Goal: Find contact information: Find contact information

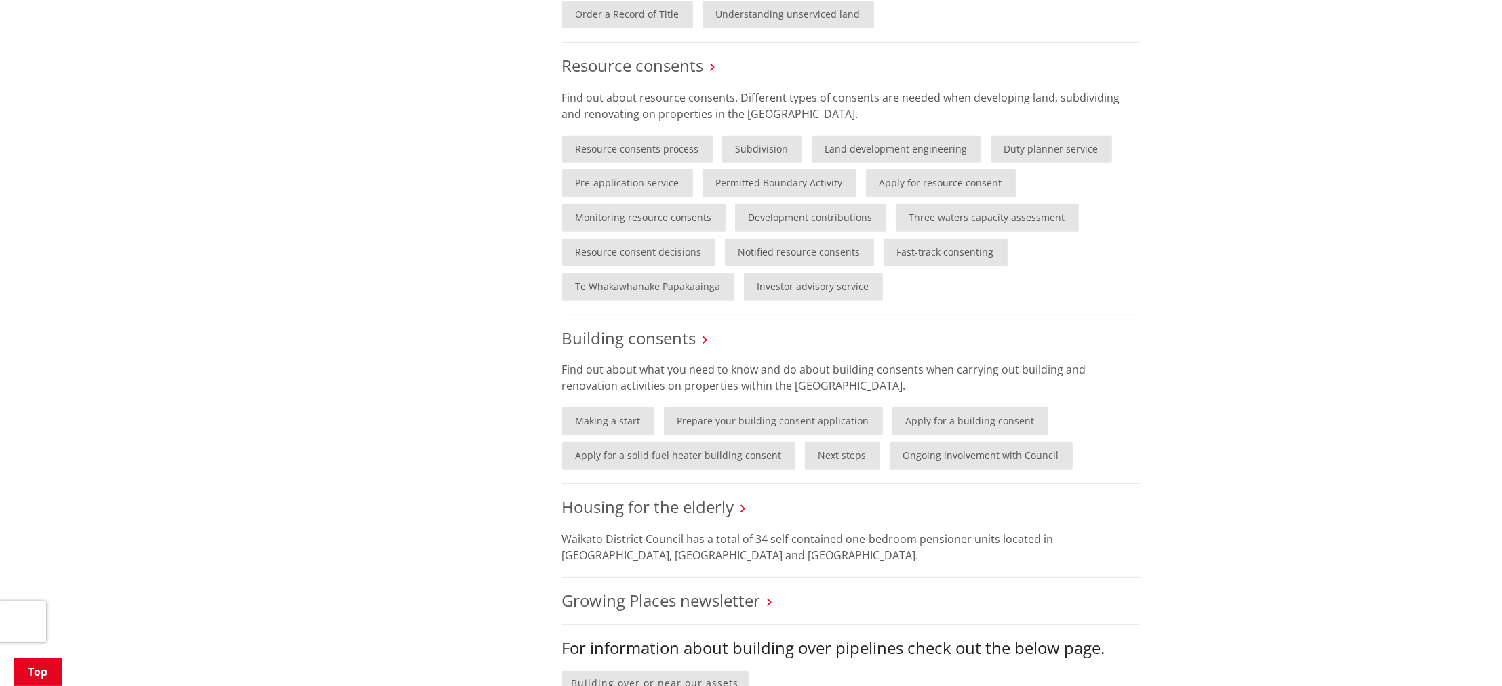
scroll to position [768, 0]
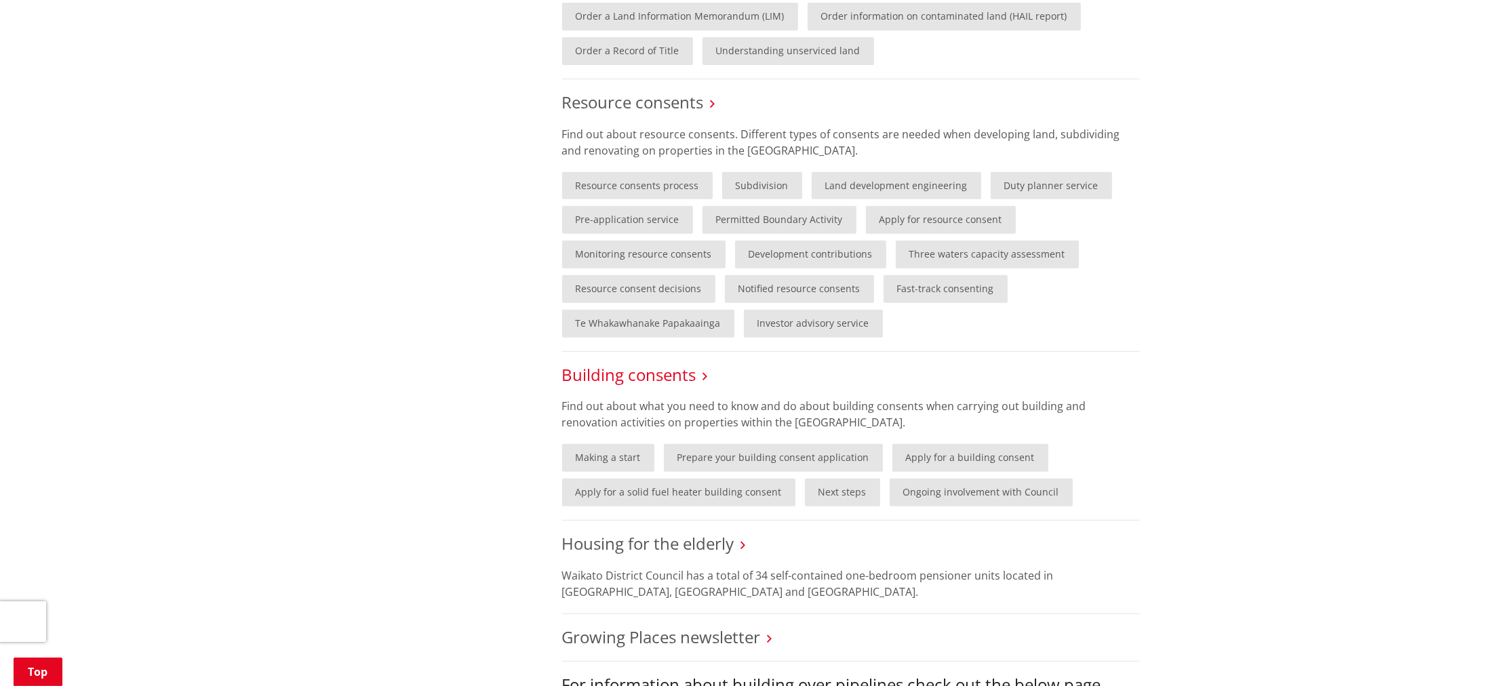
click at [644, 378] on link "Building consents" at bounding box center [629, 374] width 134 height 22
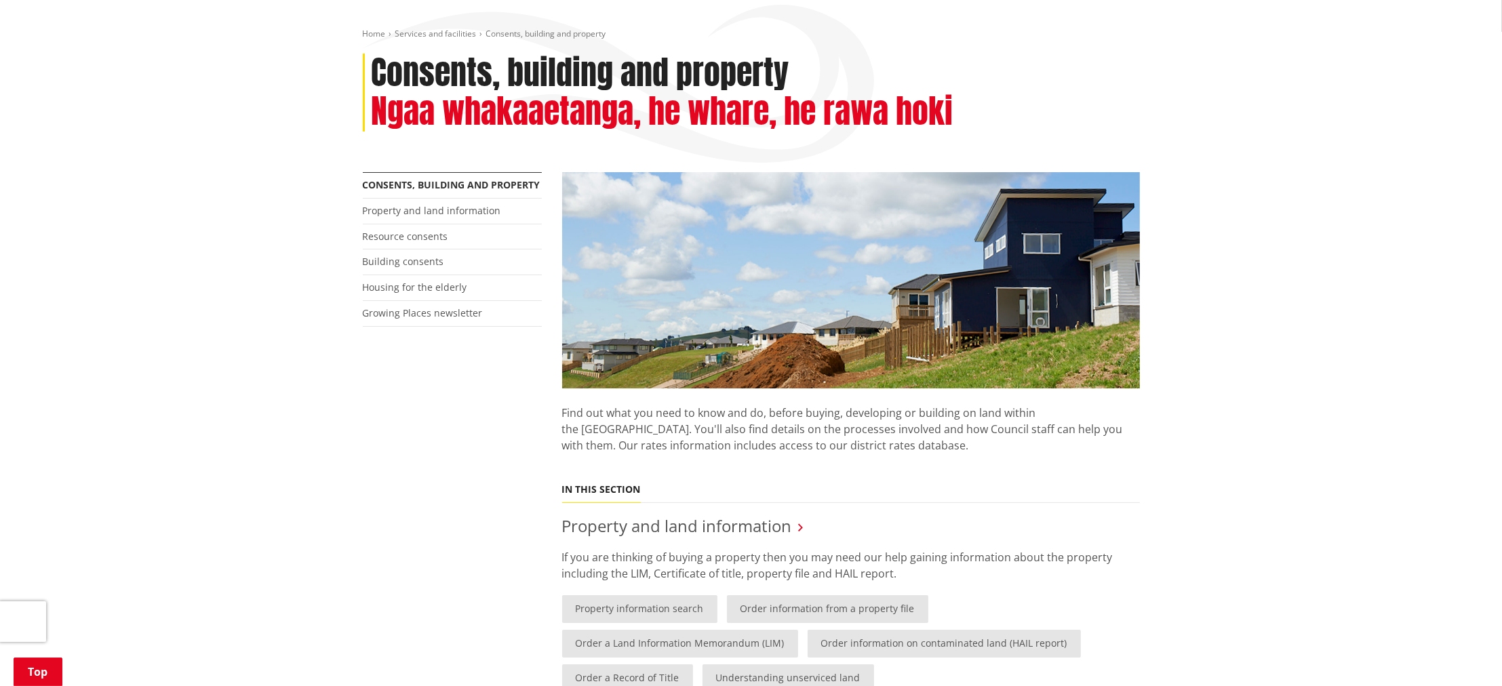
scroll to position [134, 0]
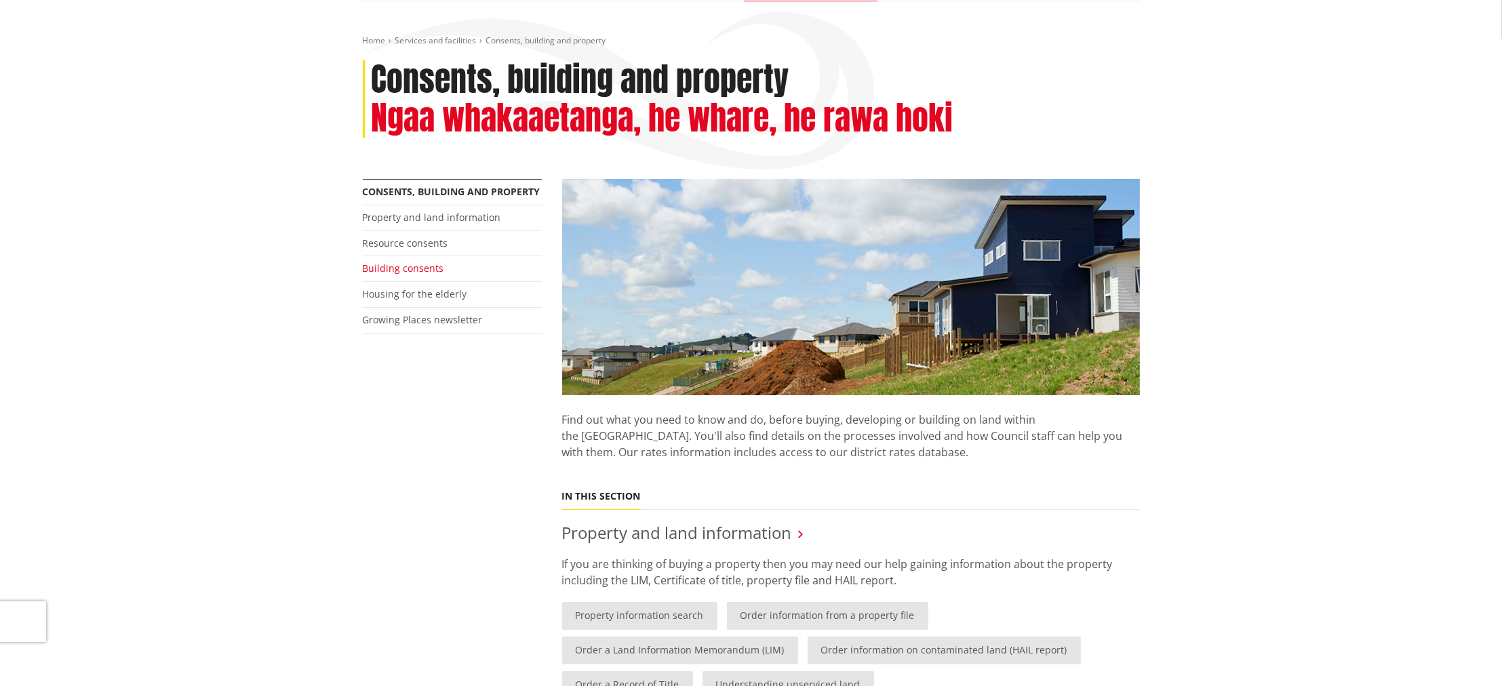
click at [399, 264] on link "Building consents" at bounding box center [403, 268] width 81 height 13
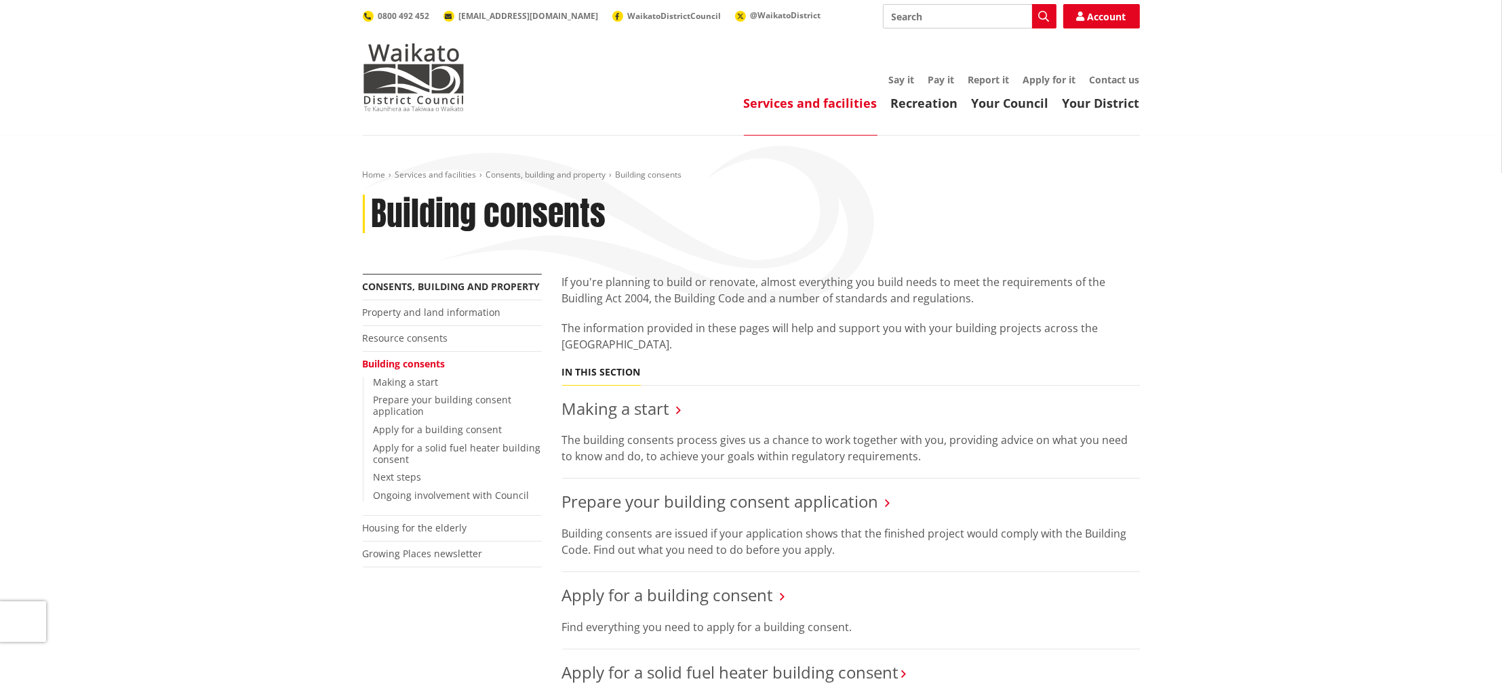
click at [941, 15] on input "Search" at bounding box center [970, 16] width 174 height 24
type input "code of acceptance"
click at [1043, 5] on button "Search" at bounding box center [1044, 16] width 24 height 24
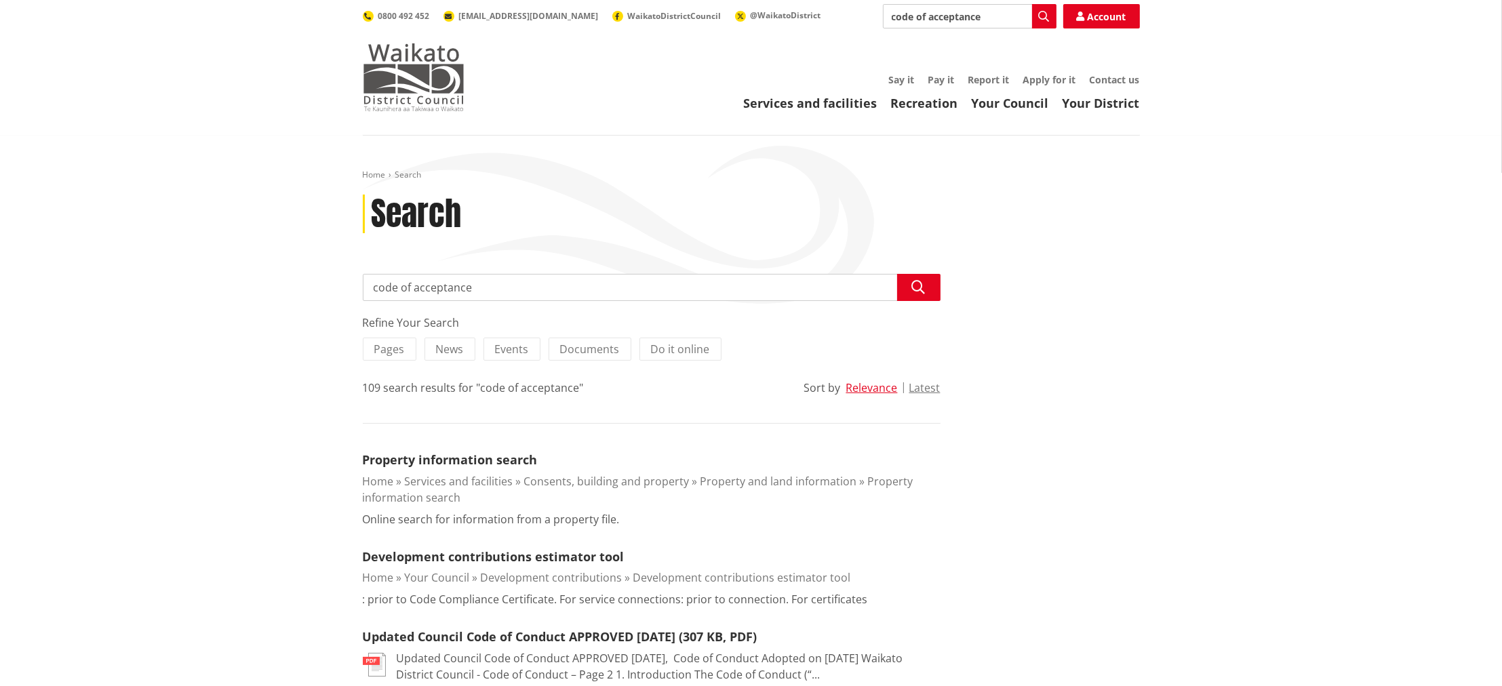
click at [454, 82] on img at bounding box center [414, 77] width 102 height 68
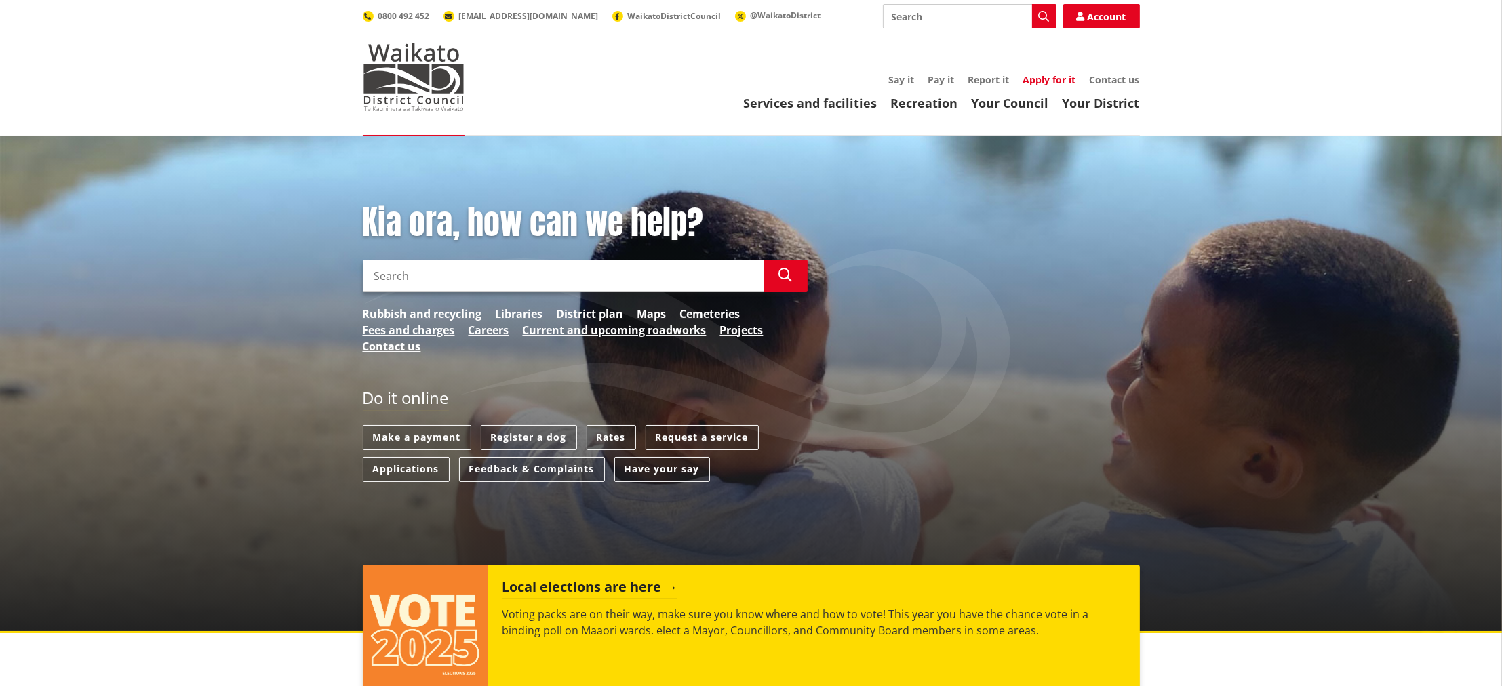
click at [1041, 84] on link "Apply for it" at bounding box center [1049, 79] width 53 height 13
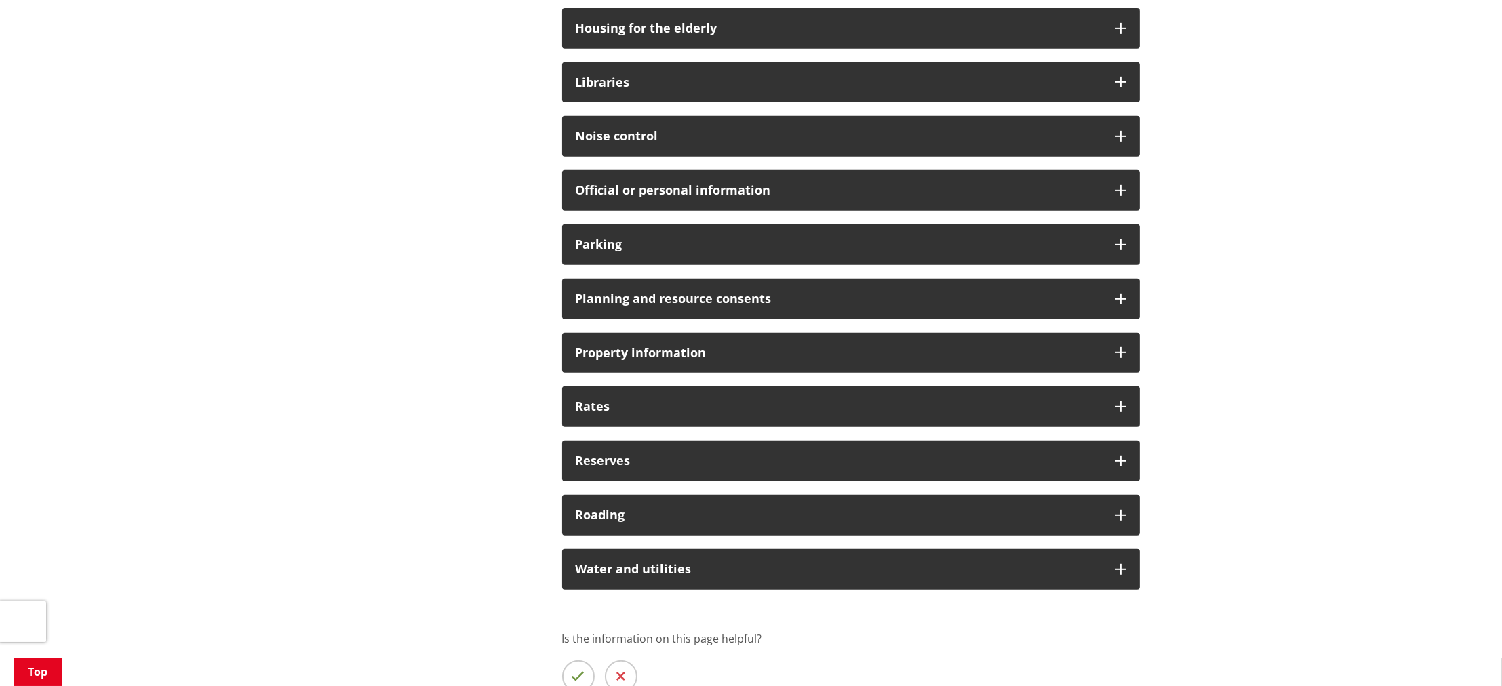
scroll to position [904, 0]
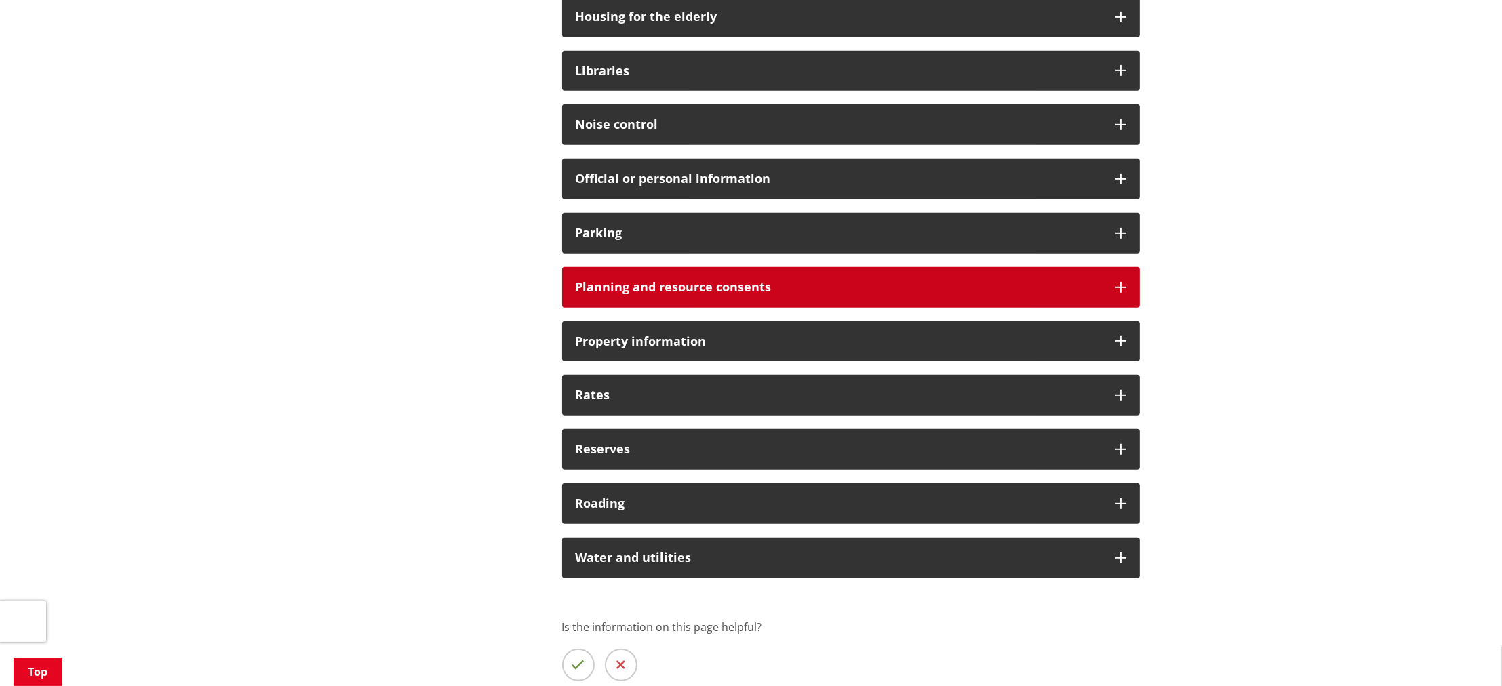
click at [1130, 284] on div "Planning and resource consents" at bounding box center [851, 287] width 578 height 41
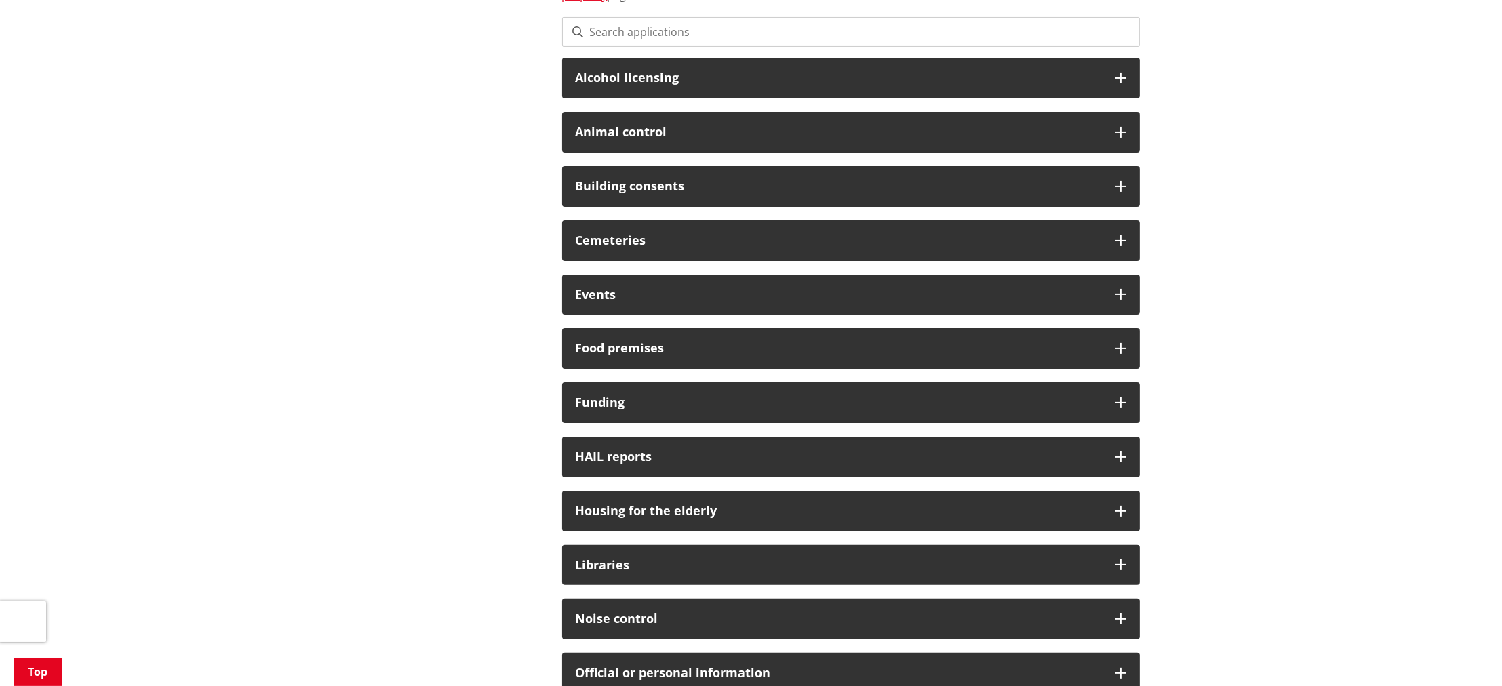
scroll to position [407, 0]
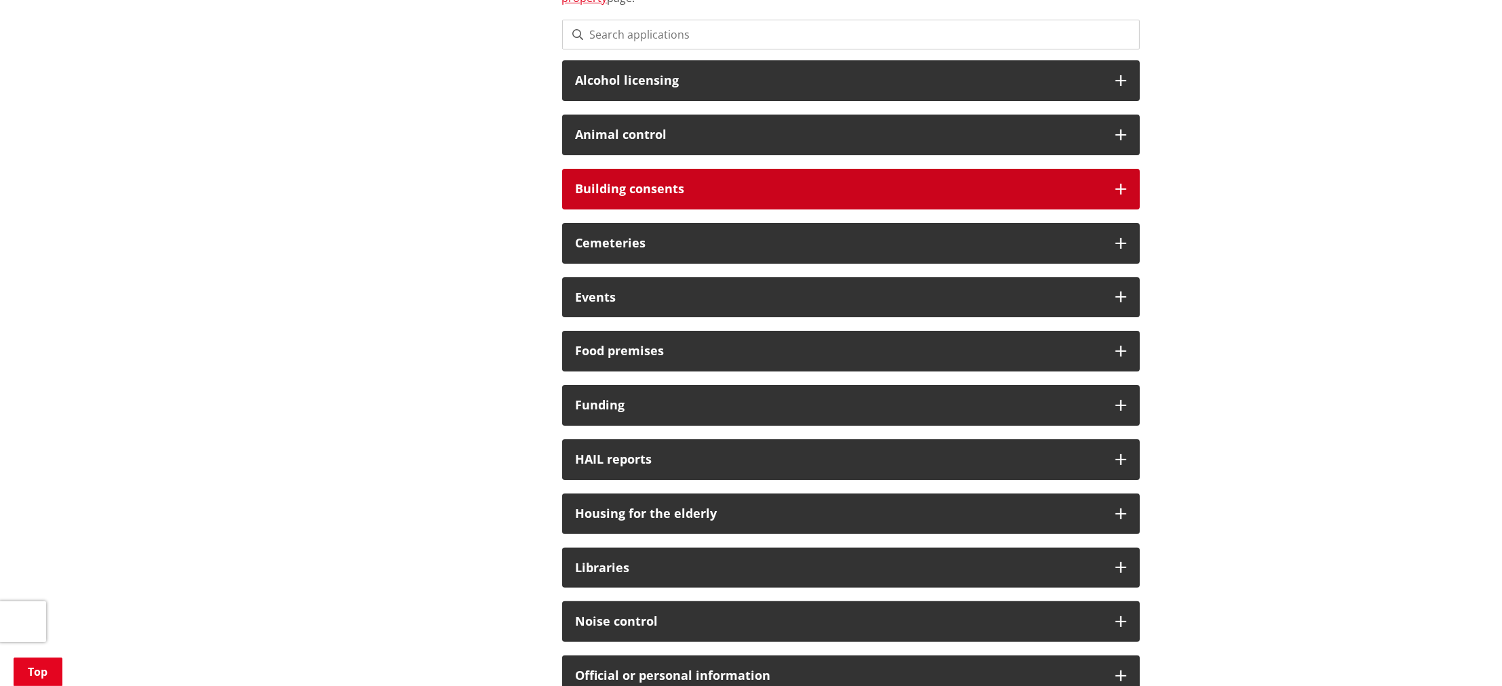
click at [1125, 190] on icon at bounding box center [1120, 189] width 11 height 11
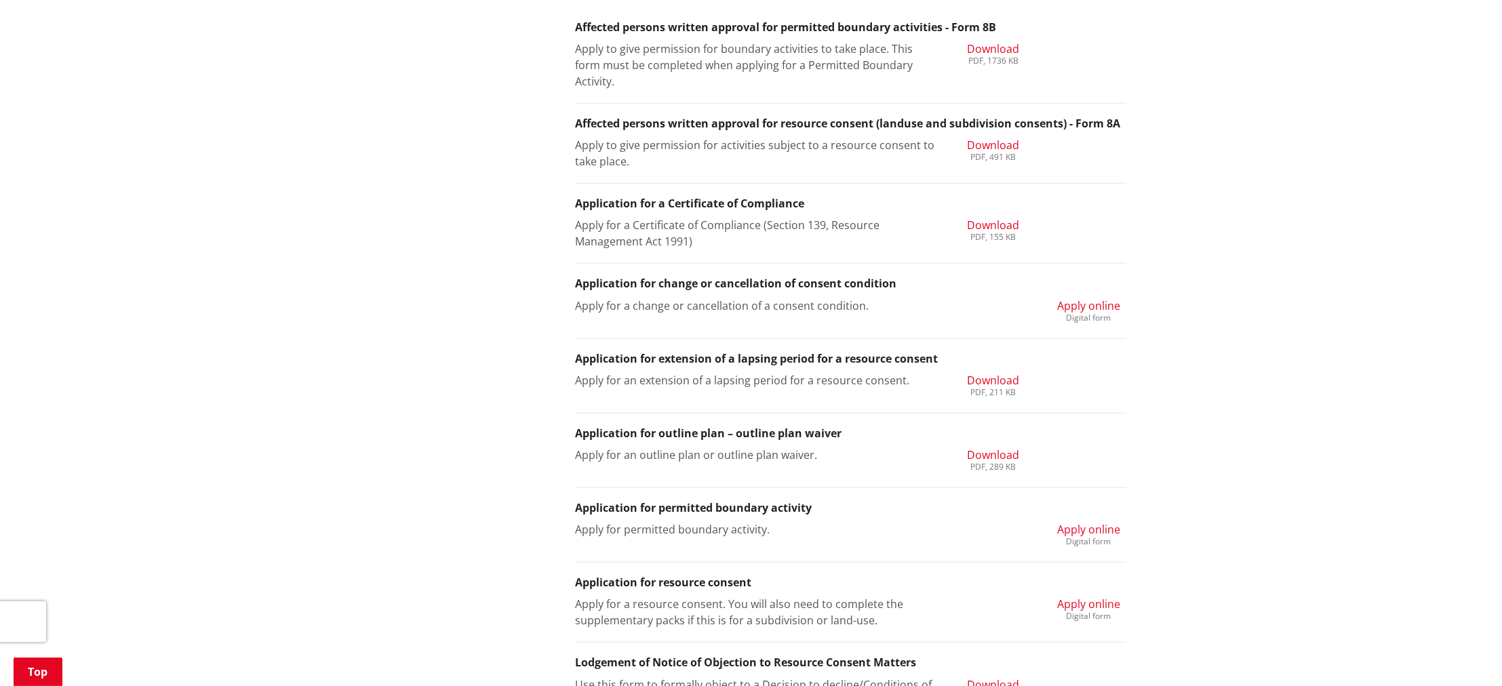
scroll to position [1446, 0]
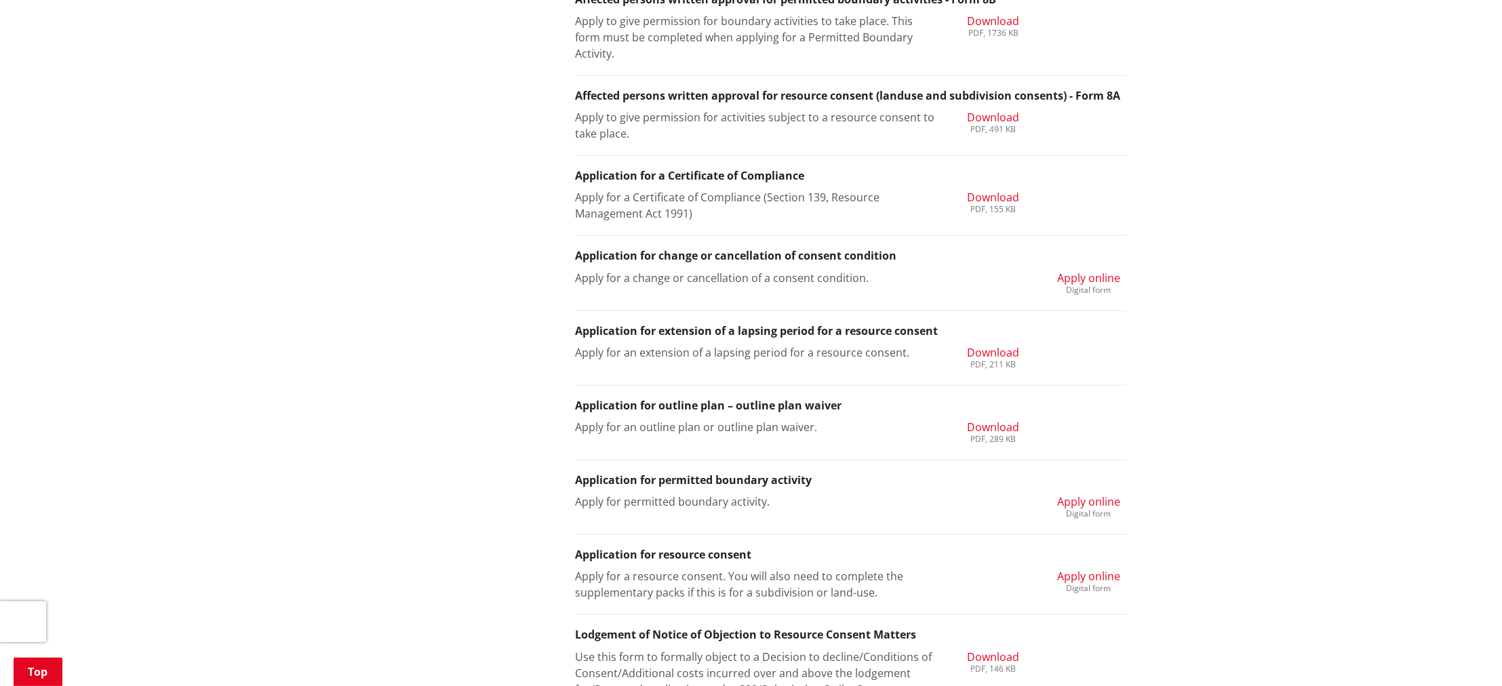
click at [1096, 276] on span "Apply online" at bounding box center [1088, 278] width 63 height 15
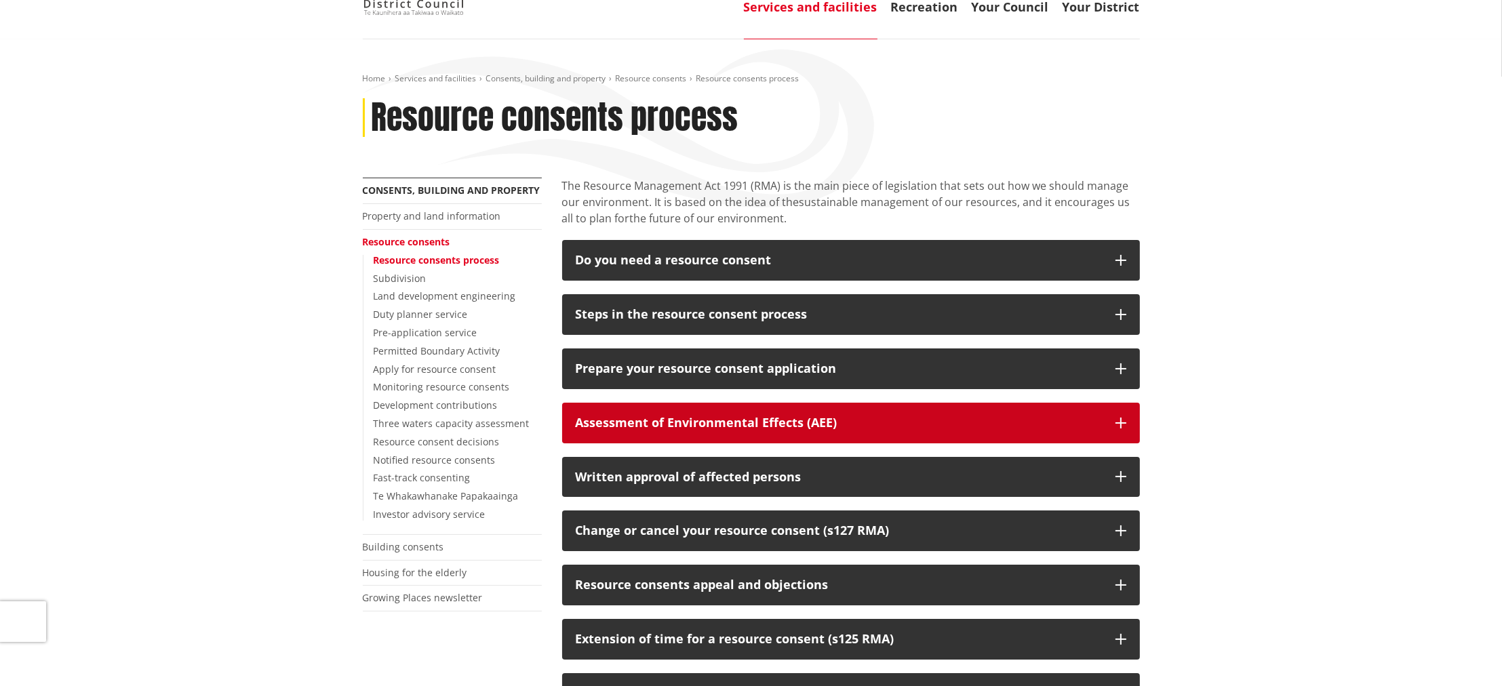
scroll to position [45, 0]
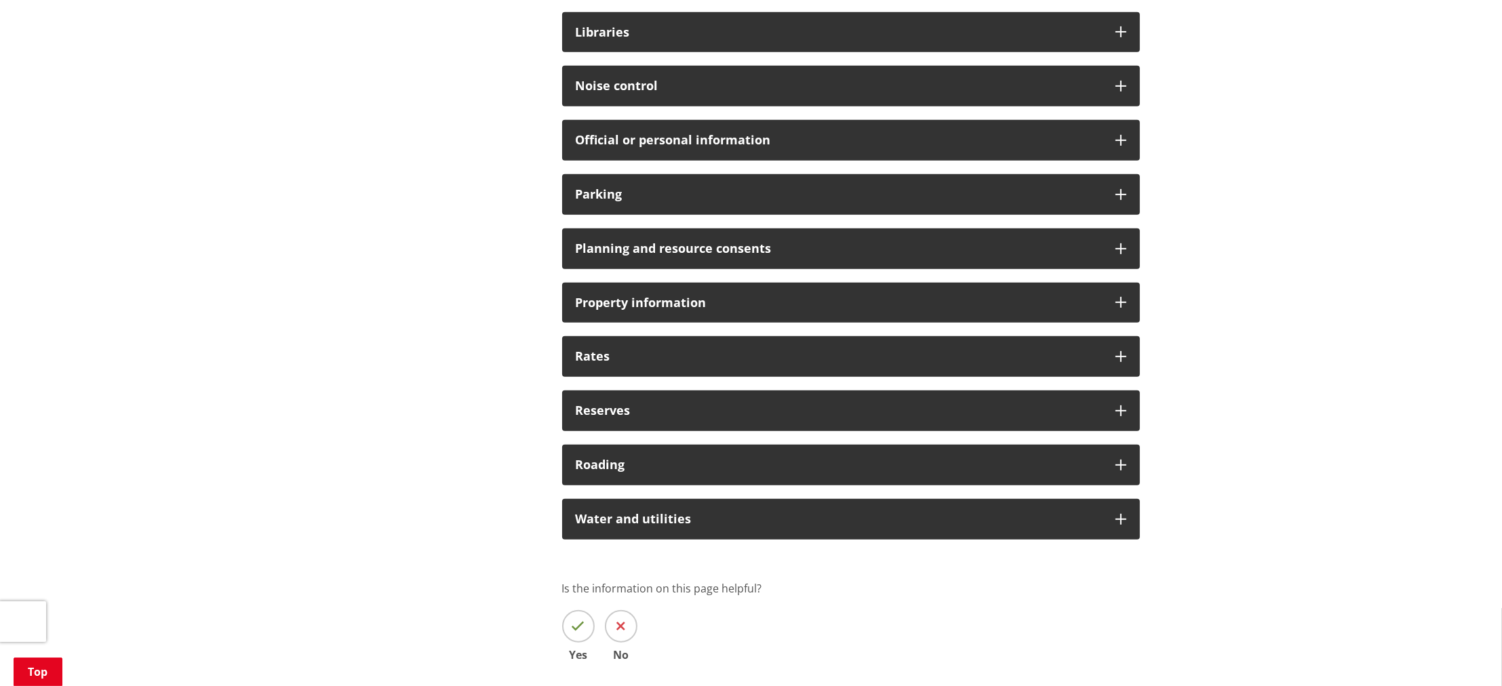
scroll to position [929, 0]
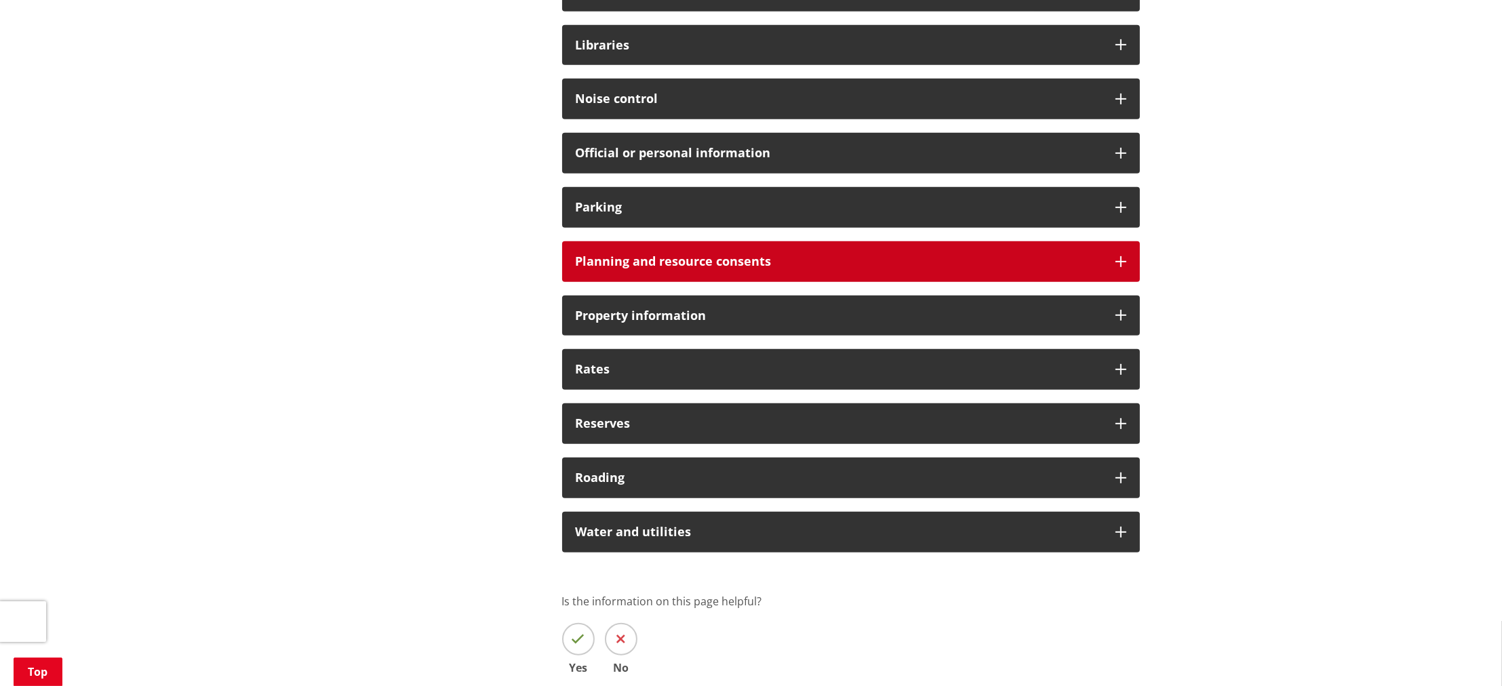
click at [1120, 258] on icon at bounding box center [1120, 261] width 11 height 11
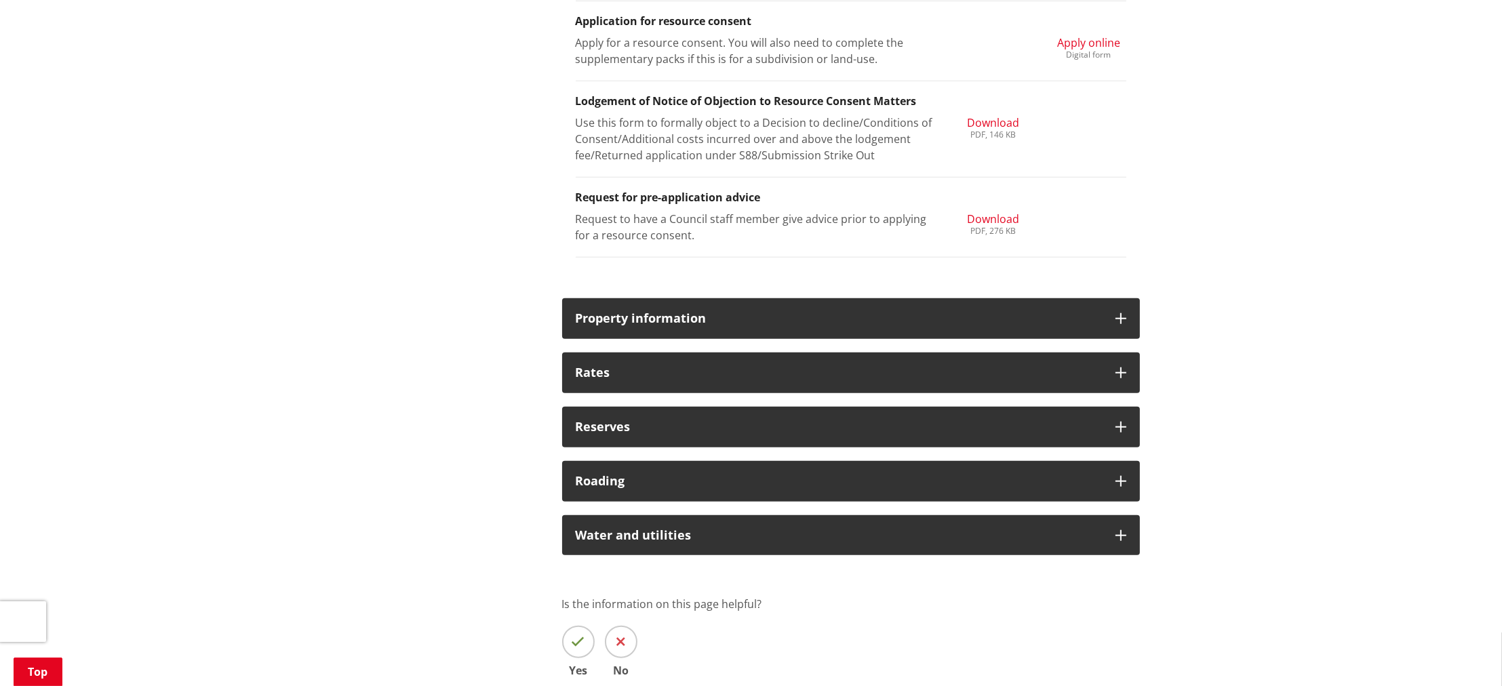
scroll to position [1788, 0]
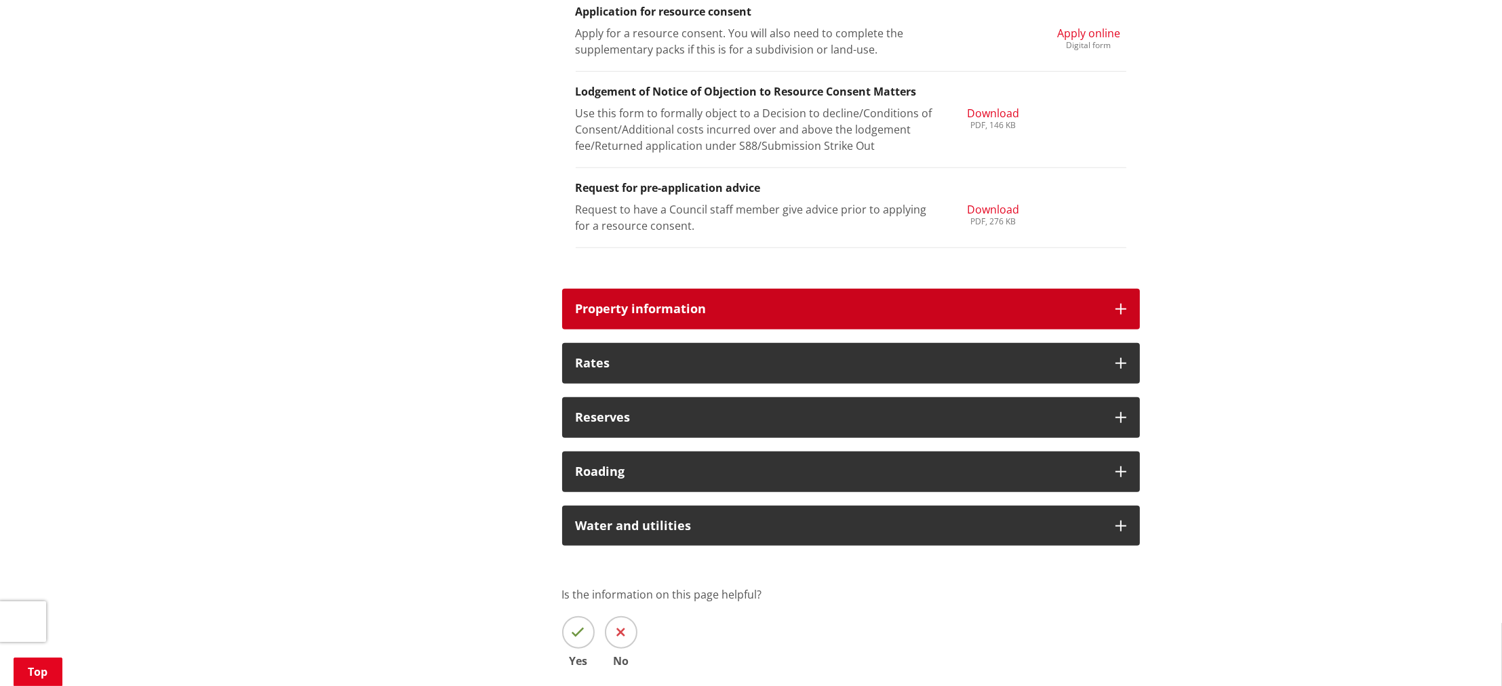
click at [1123, 313] on icon at bounding box center [1120, 309] width 11 height 11
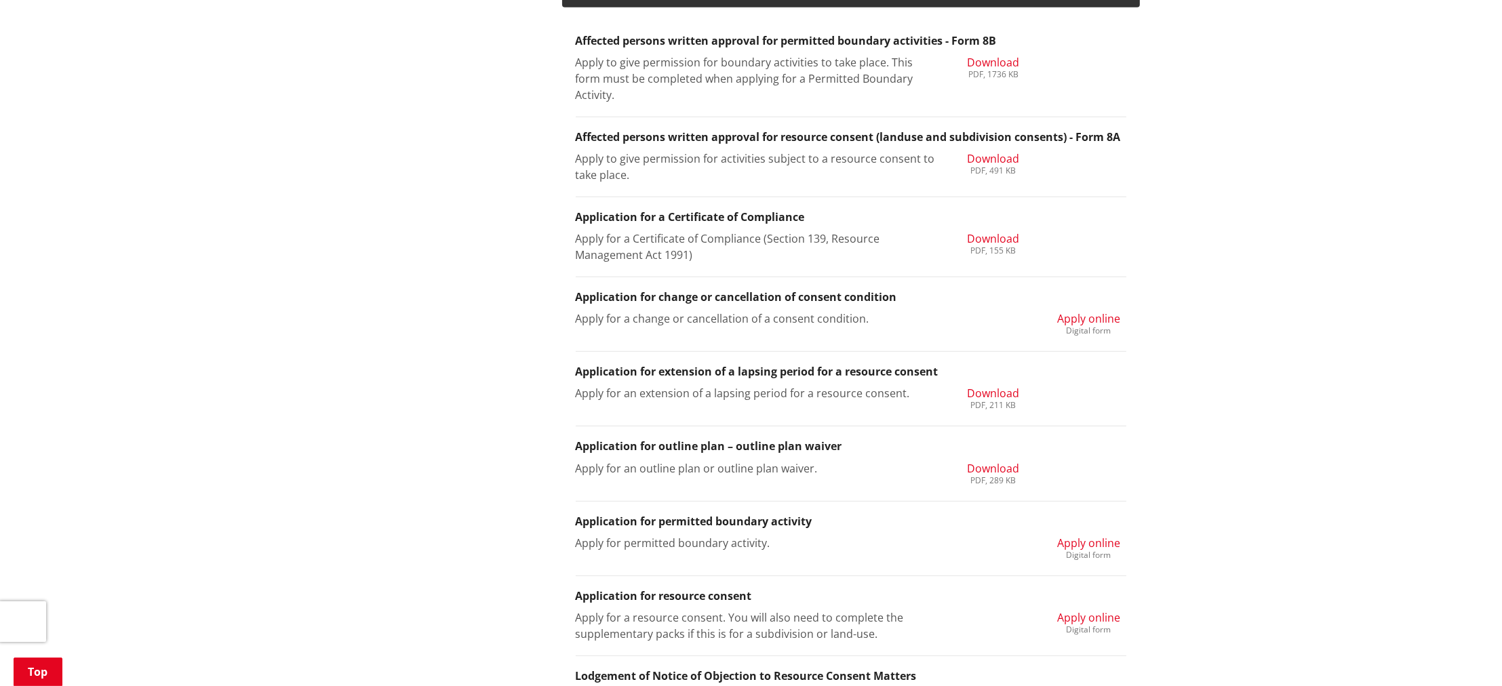
scroll to position [1201, 0]
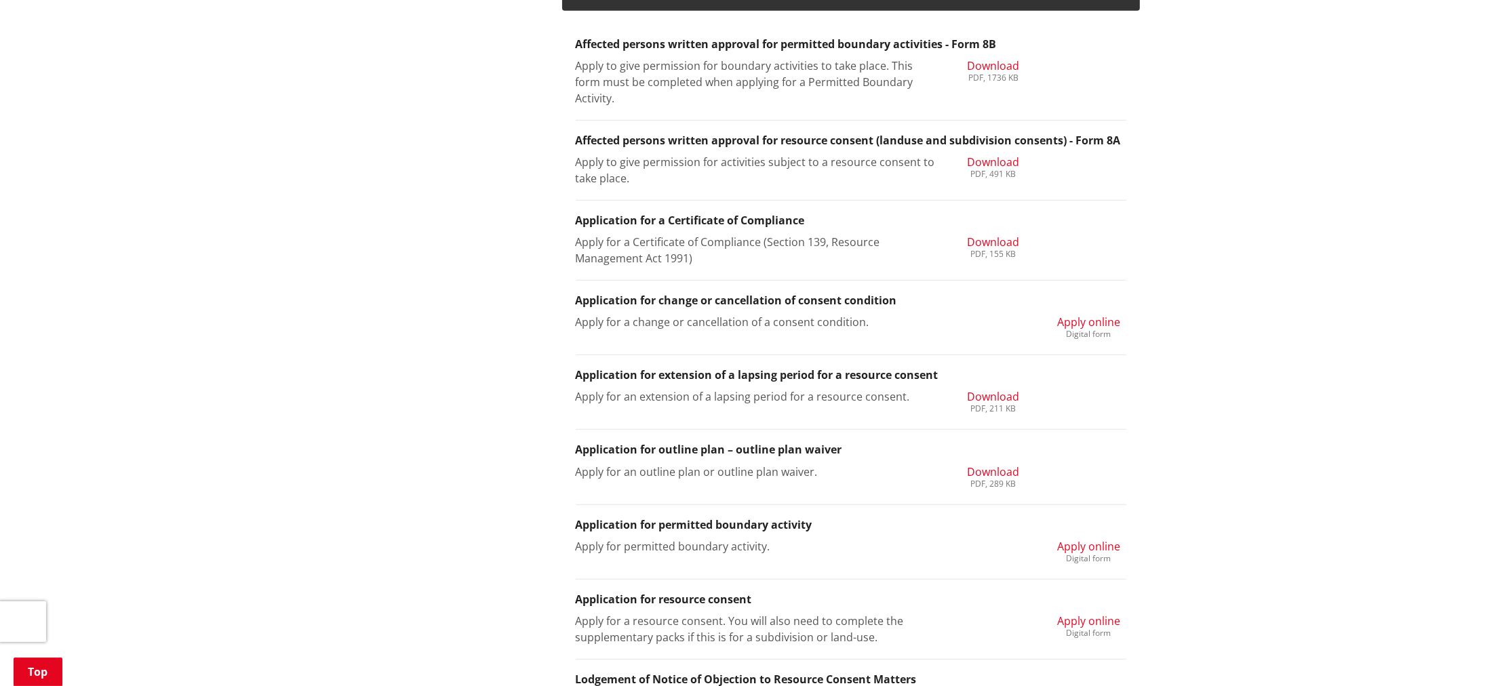
click at [980, 235] on span "Download" at bounding box center [993, 242] width 52 height 15
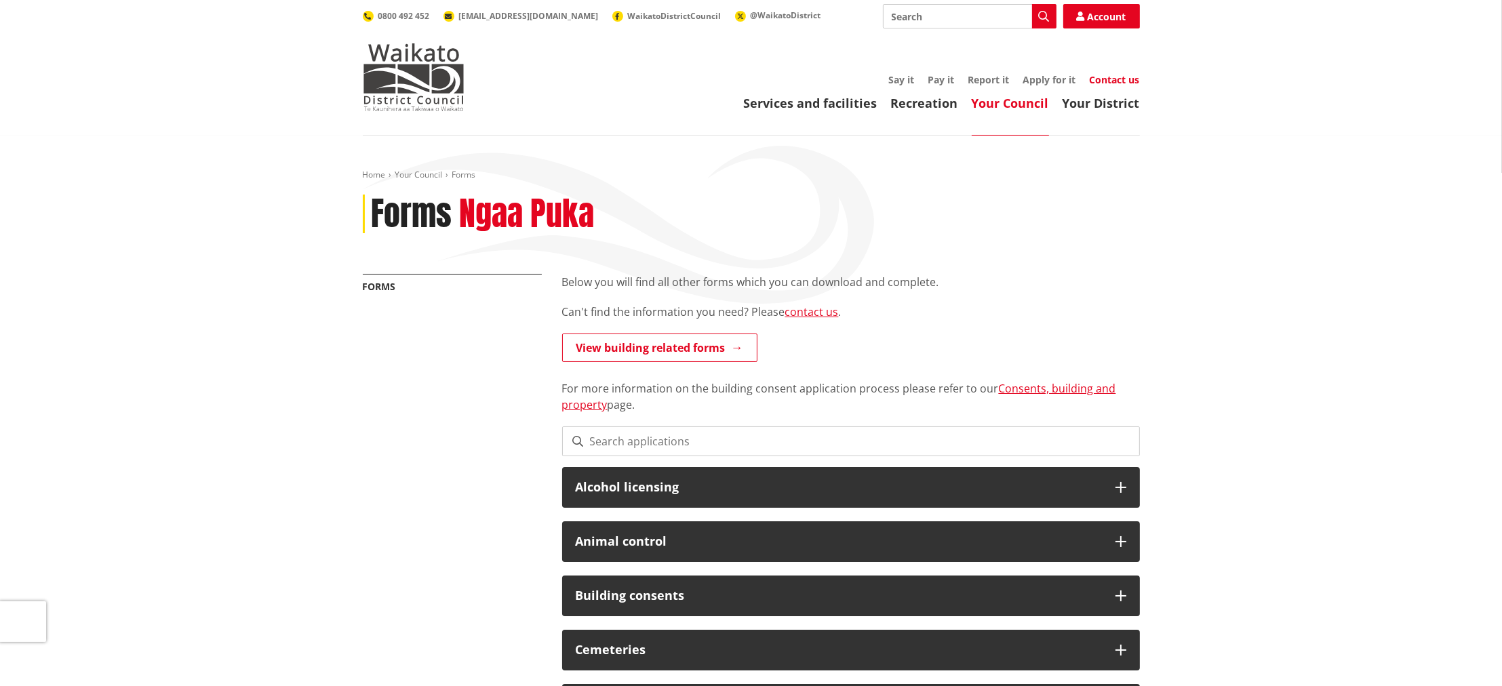
click at [1098, 75] on link "Contact us" at bounding box center [1114, 79] width 50 height 13
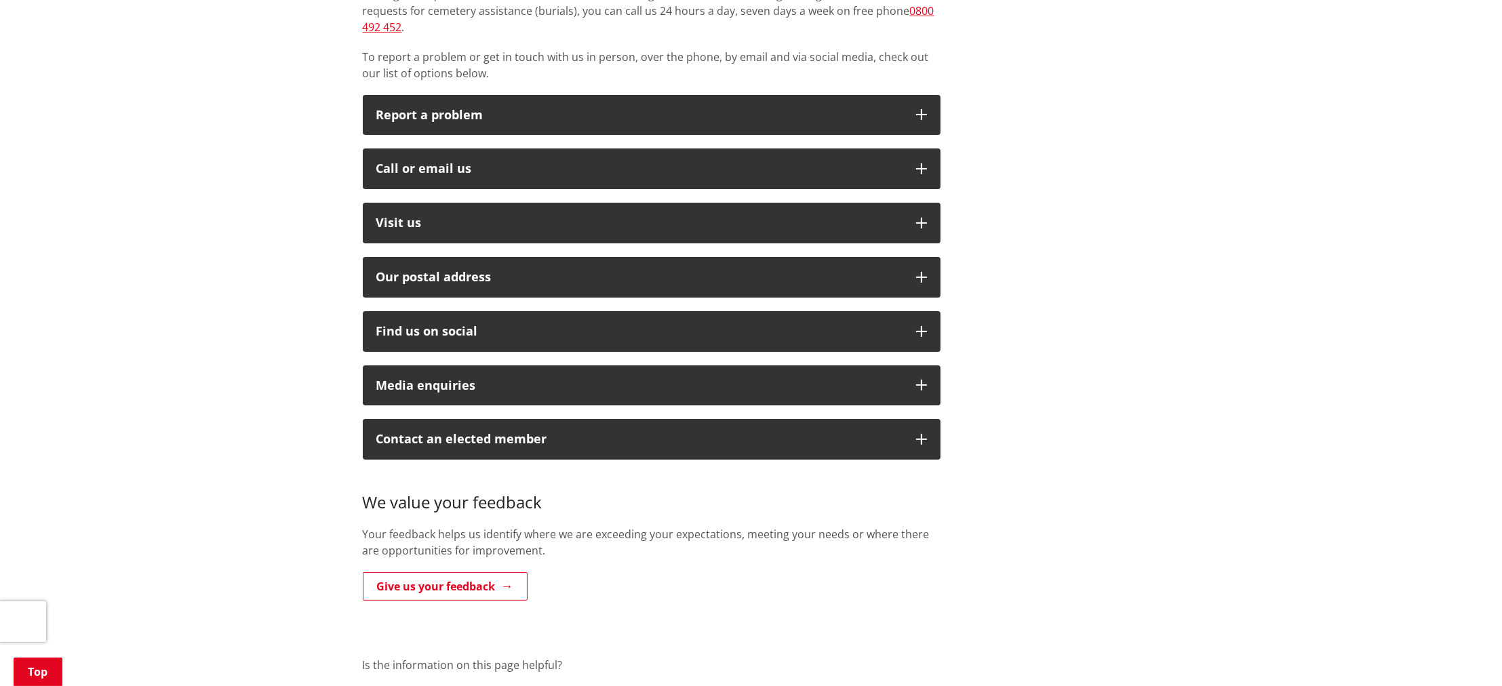
scroll to position [316, 0]
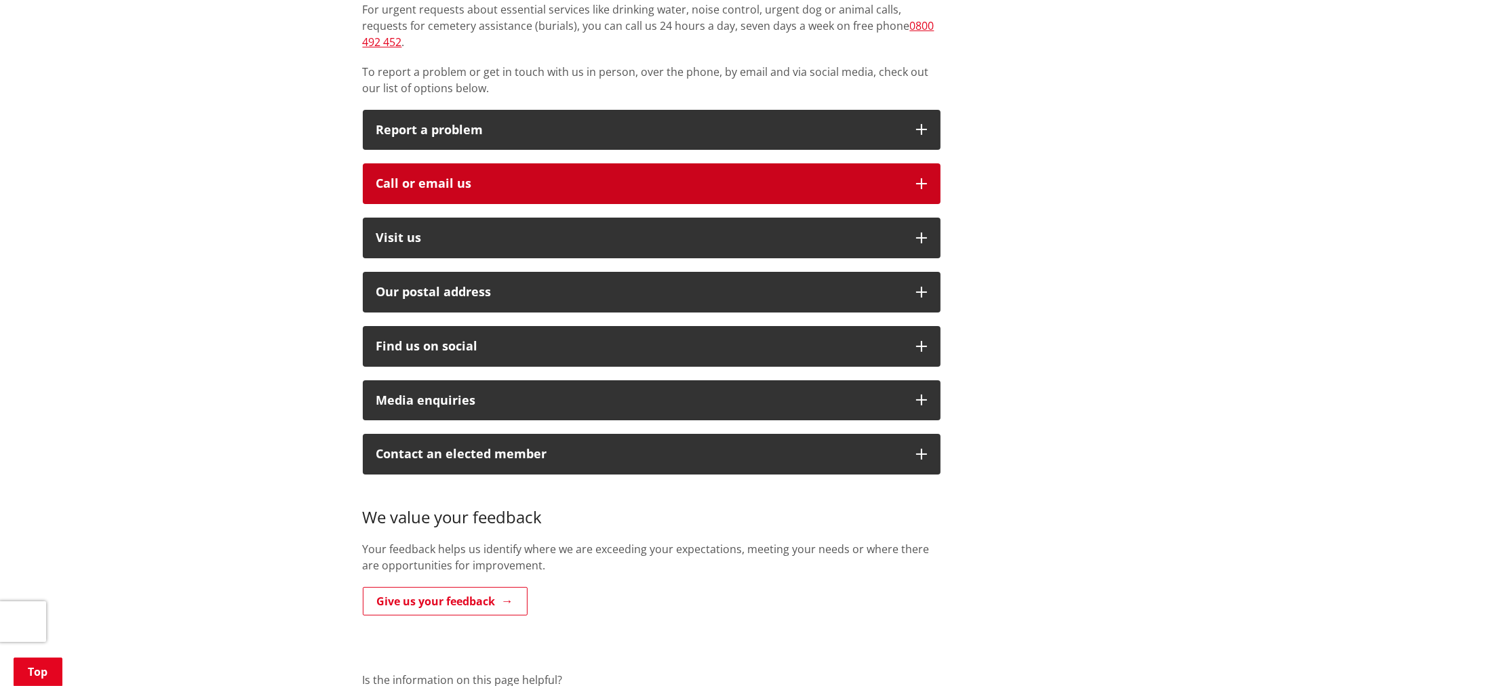
click at [908, 171] on button "Call or email us" at bounding box center [652, 183] width 578 height 41
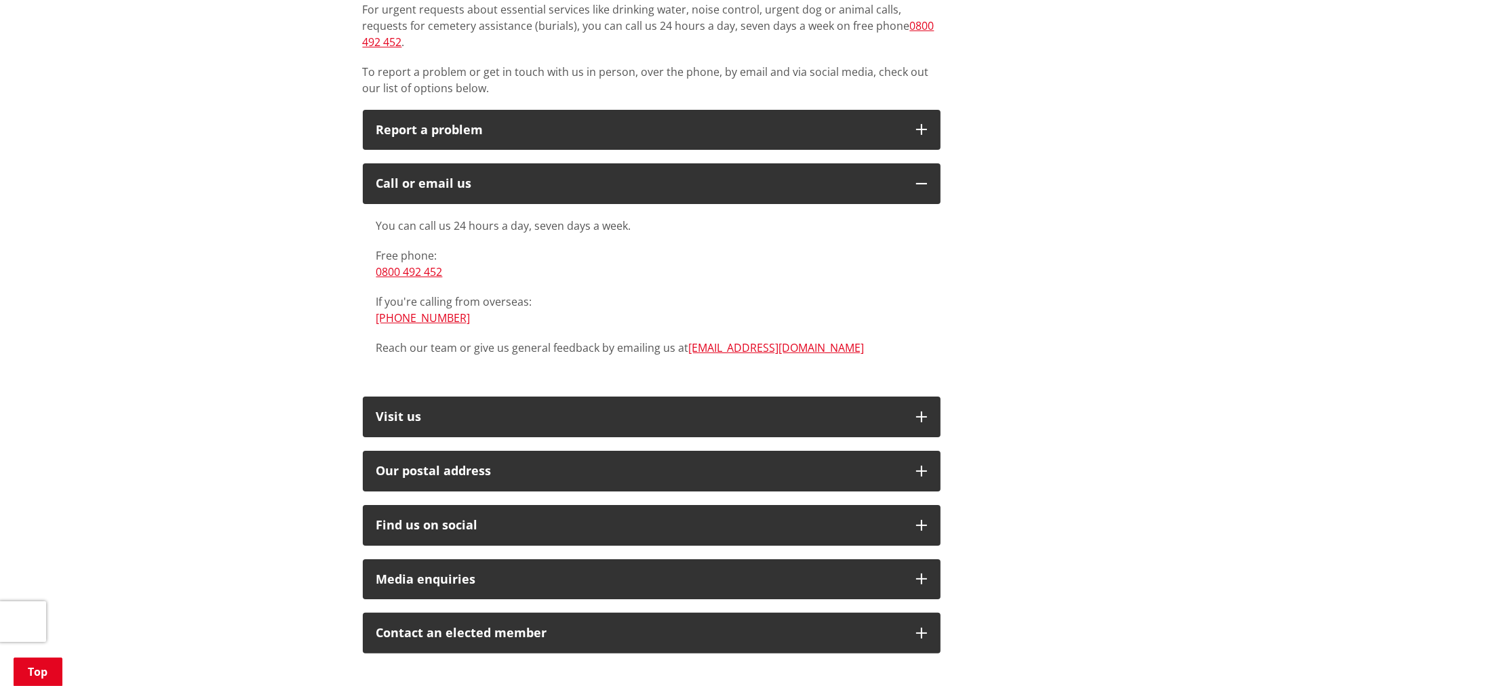
click at [763, 218] on p "You can call us 24 hours a day, seven days a week." at bounding box center [651, 226] width 551 height 16
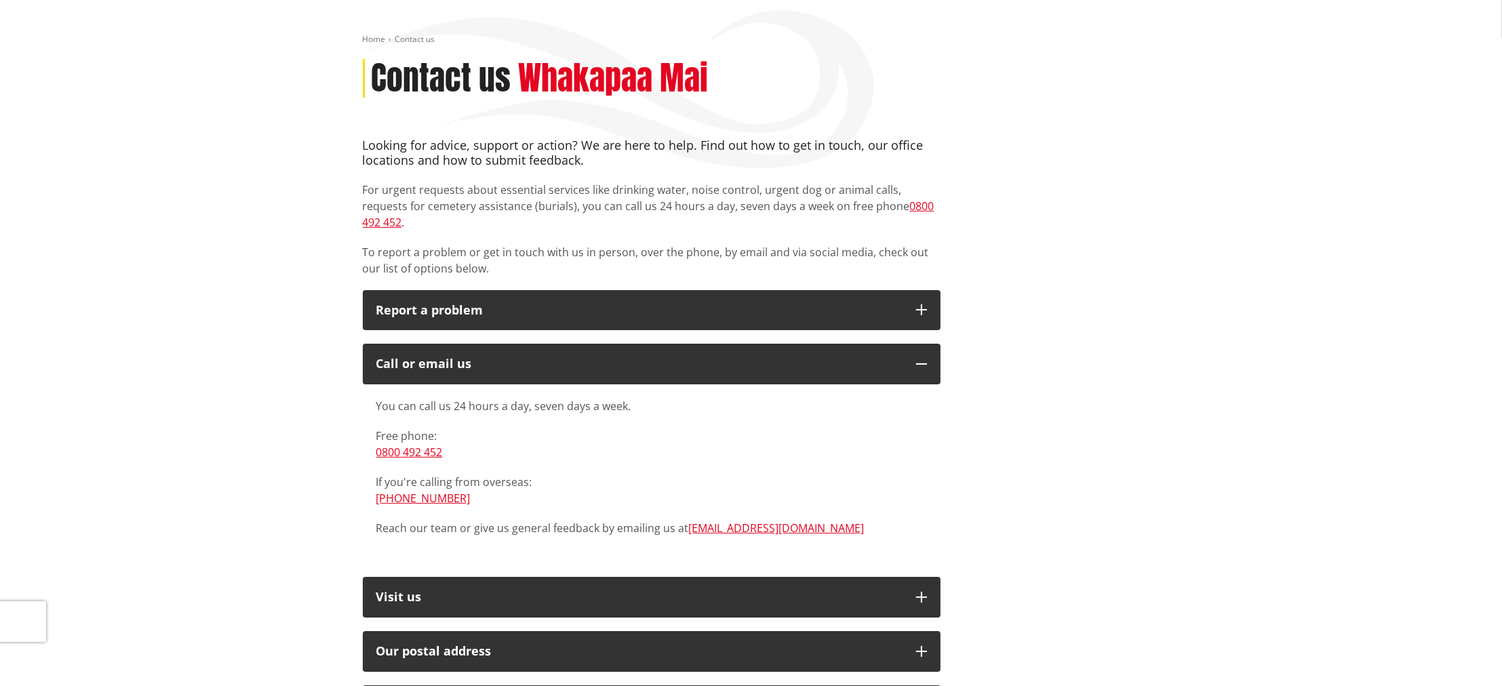
scroll to position [0, 0]
